Goal: Task Accomplishment & Management: Use online tool/utility

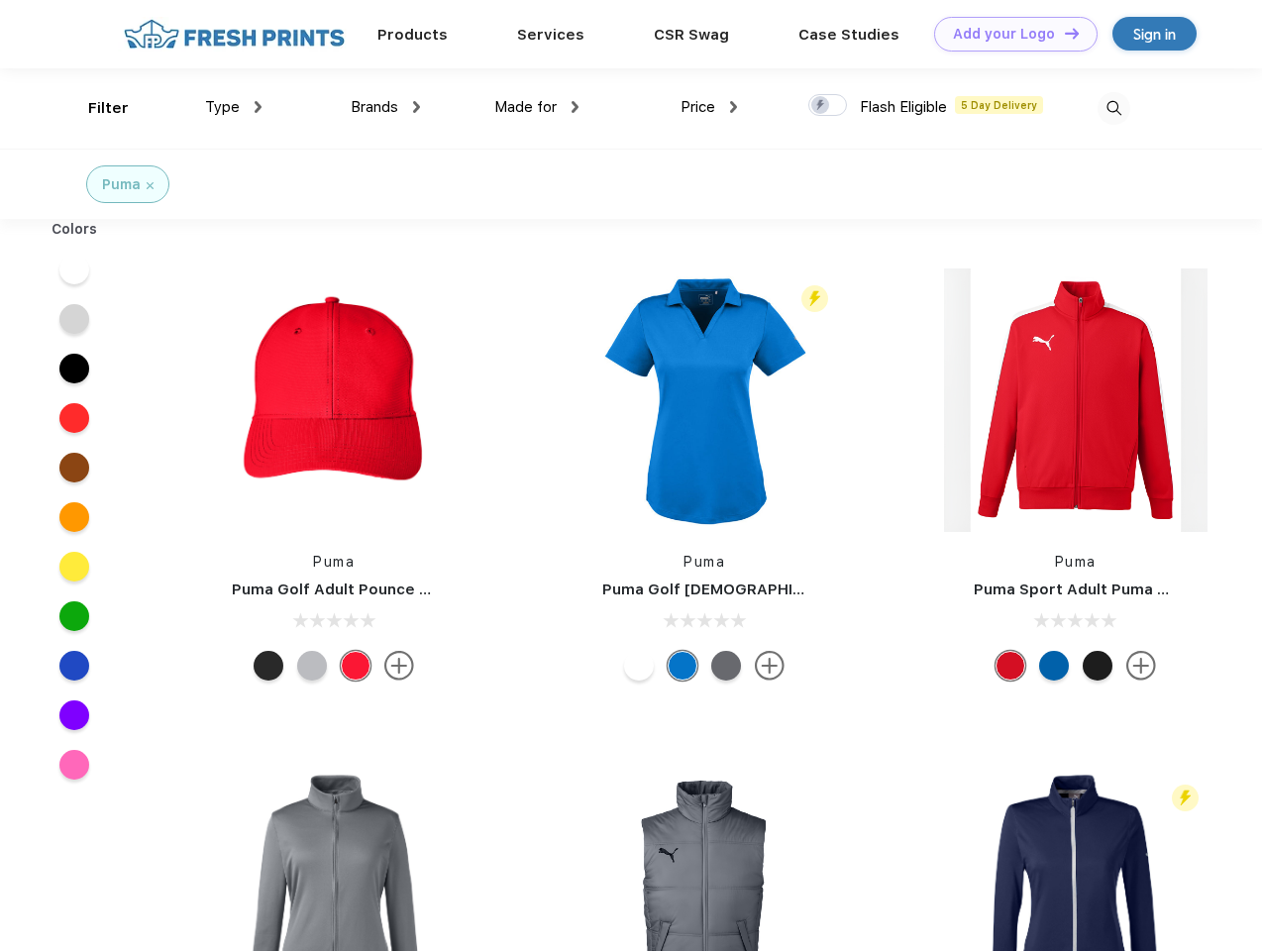
click at [1008, 34] on link "Add your Logo Design Tool" at bounding box center [1015, 34] width 163 height 35
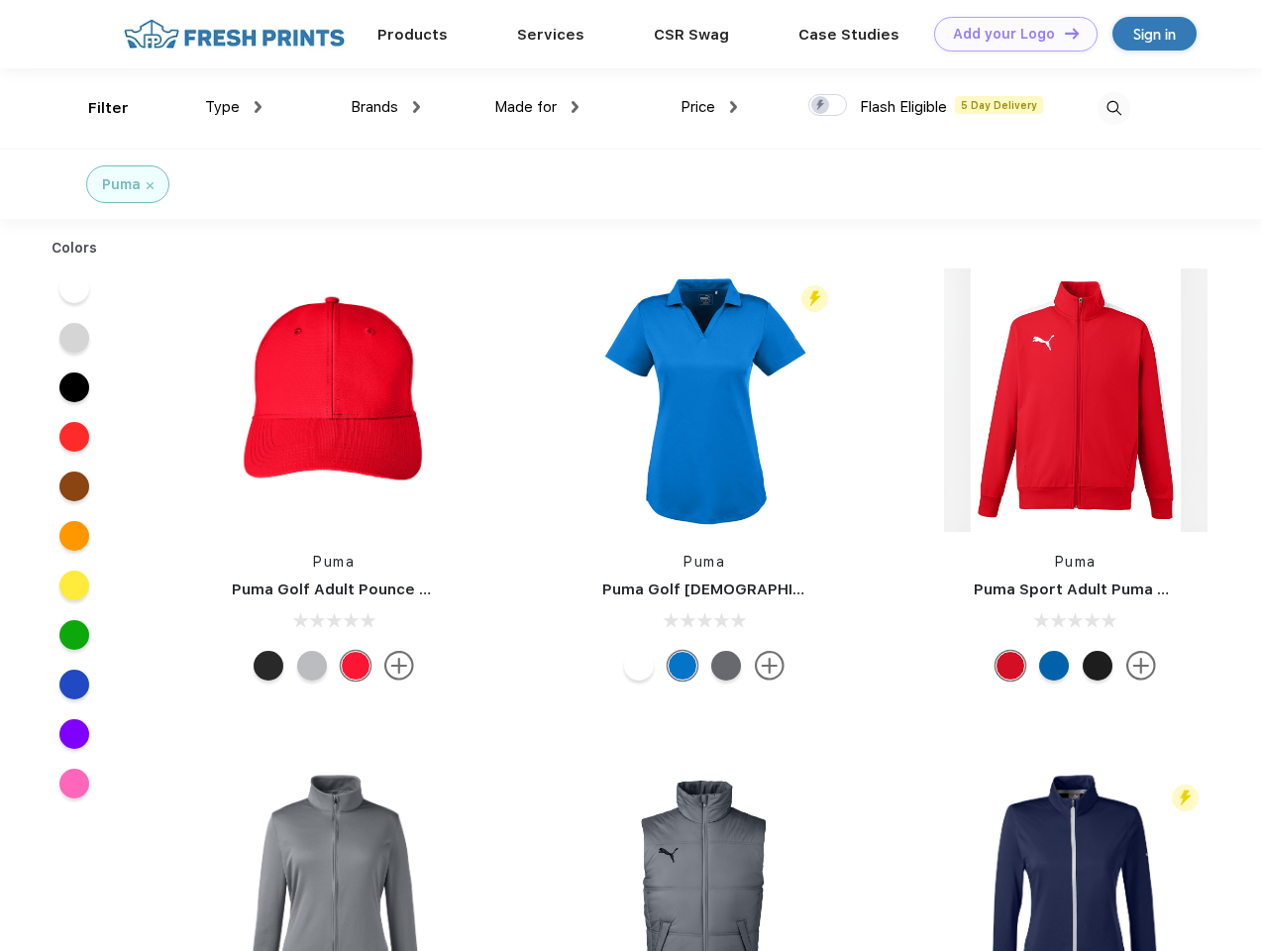
click at [0, 0] on div "Design Tool" at bounding box center [0, 0] width 0 height 0
click at [1063, 33] on link "Add your Logo Design Tool" at bounding box center [1015, 34] width 163 height 35
click at [95, 108] on div "Filter" at bounding box center [108, 108] width 41 height 23
click at [234, 107] on span "Type" at bounding box center [222, 107] width 35 height 18
click at [385, 107] on span "Brands" at bounding box center [375, 107] width 48 height 18
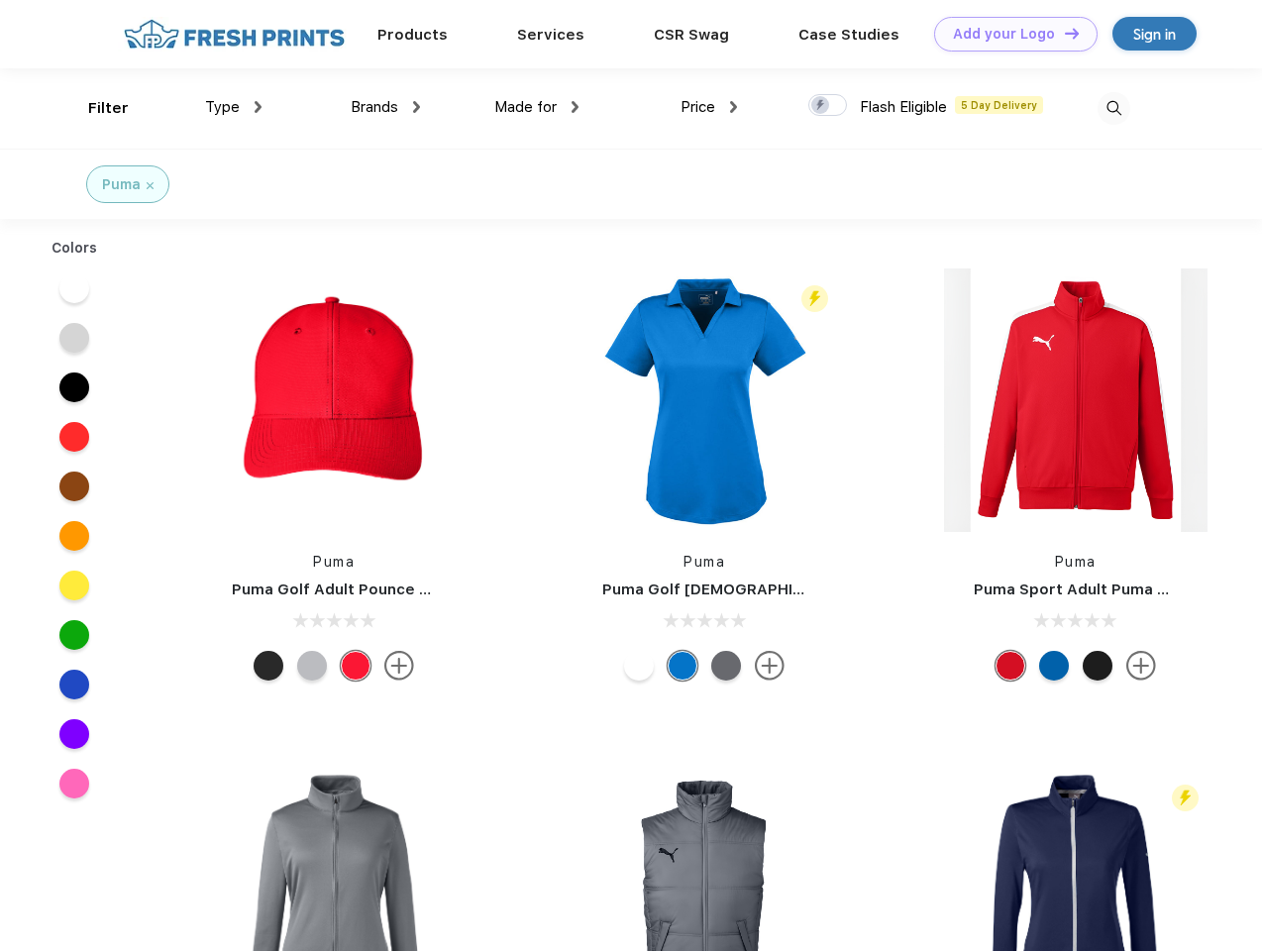
click at [537, 107] on span "Made for" at bounding box center [525, 107] width 62 height 18
click at [709, 107] on span "Price" at bounding box center [698, 107] width 35 height 18
click at [828, 106] on div at bounding box center [827, 105] width 39 height 22
click at [821, 106] on input "checkbox" at bounding box center [814, 99] width 13 height 13
checkbox input "true"
